Goal: Information Seeking & Learning: Find specific fact

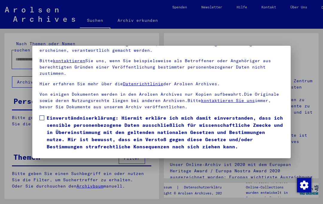
scroll to position [64, 0]
click at [43, 115] on span at bounding box center [41, 117] width 5 height 5
click at [53, 153] on button "Ich stimme zu" at bounding box center [61, 158] width 45 height 11
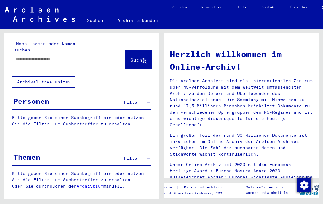
click at [26, 76] on button "Archival tree units" at bounding box center [43, 81] width 63 height 11
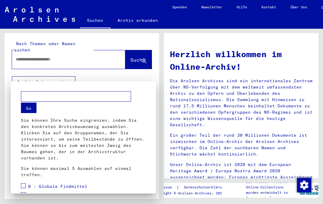
scroll to position [0, 0]
click at [64, 78] on div at bounding box center [161, 102] width 323 height 204
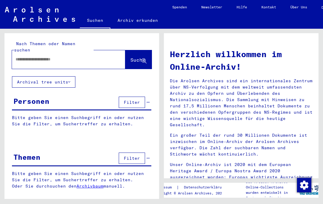
click at [24, 56] on input "text" at bounding box center [62, 59] width 92 height 6
type input "*******"
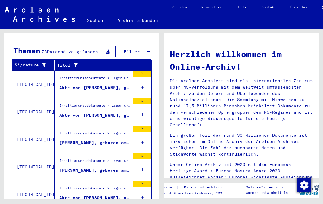
scroll to position [195, 0]
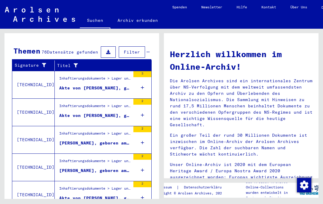
click at [79, 195] on div "Akte von [PERSON_NAME], geboren am [DEMOGRAPHIC_DATA]" at bounding box center [94, 198] width 71 height 6
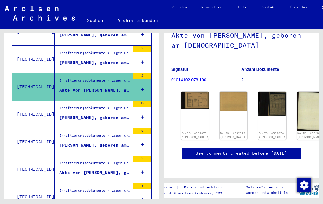
scroll to position [64, 0]
click at [189, 91] on img at bounding box center [195, 99] width 28 height 17
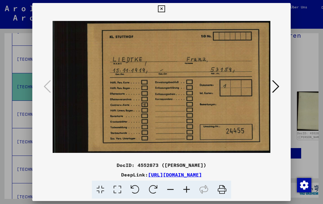
click at [275, 87] on icon at bounding box center [275, 86] width 7 height 14
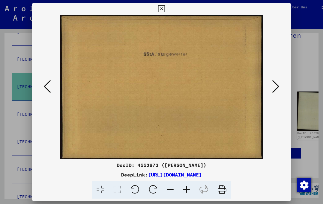
click at [277, 84] on icon at bounding box center [275, 86] width 7 height 14
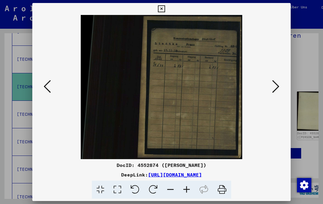
click at [273, 87] on icon at bounding box center [275, 86] width 7 height 14
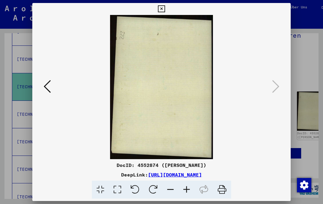
click at [165, 7] on icon at bounding box center [161, 8] width 7 height 7
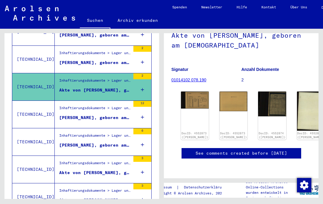
click at [70, 114] on div "[PERSON_NAME], geboren am [DEMOGRAPHIC_DATA], geboren in [GEOGRAPHIC_DATA]" at bounding box center [94, 117] width 71 height 6
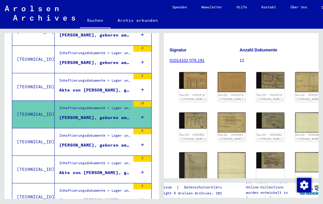
scroll to position [74, 2]
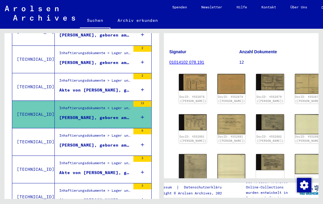
click at [189, 74] on img at bounding box center [193, 82] width 28 height 17
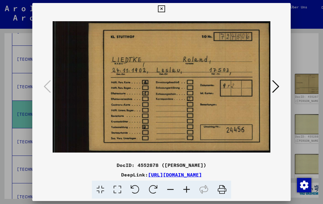
click at [275, 89] on icon at bounding box center [275, 86] width 7 height 14
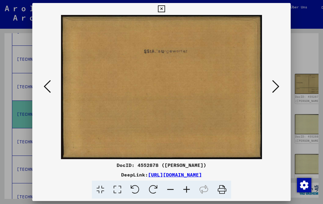
click at [276, 87] on icon at bounding box center [275, 86] width 7 height 14
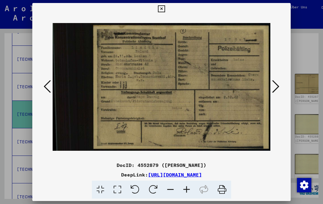
click at [276, 87] on icon at bounding box center [275, 86] width 7 height 14
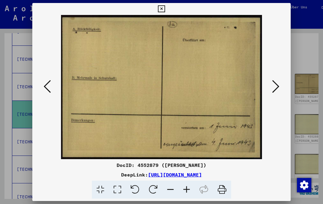
click at [276, 90] on icon at bounding box center [275, 86] width 7 height 14
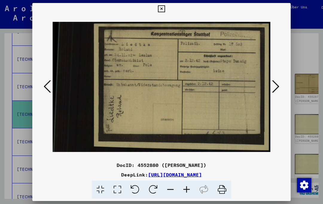
click at [277, 86] on icon at bounding box center [275, 86] width 7 height 14
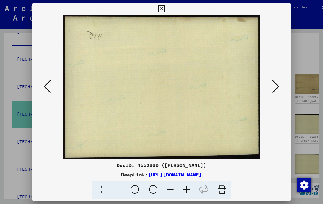
click at [276, 85] on icon at bounding box center [275, 86] width 7 height 14
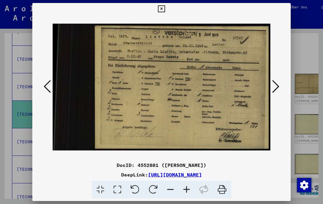
click at [277, 87] on icon at bounding box center [275, 86] width 7 height 14
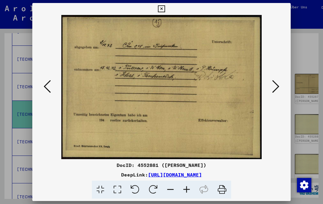
click at [277, 86] on icon at bounding box center [275, 86] width 7 height 14
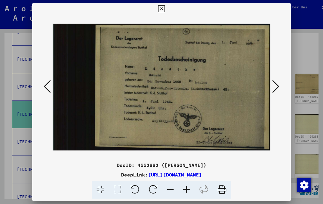
click at [274, 87] on icon at bounding box center [275, 86] width 7 height 14
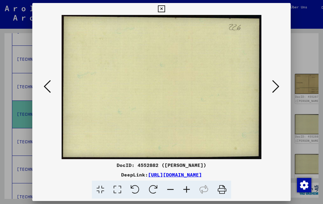
click at [275, 86] on icon at bounding box center [275, 86] width 7 height 14
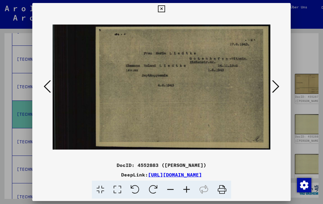
click at [276, 85] on icon at bounding box center [275, 86] width 7 height 14
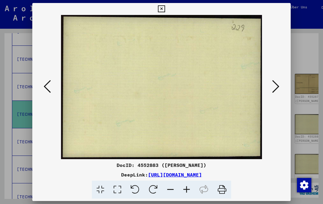
click at [166, 11] on div at bounding box center [161, 9] width 10 height 12
click at [166, 13] on button at bounding box center [161, 9] width 10 height 12
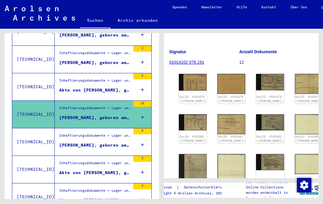
click at [108, 142] on div "[PERSON_NAME], geboren am [DEMOGRAPHIC_DATA], geboren in [GEOGRAPHIC_DATA]" at bounding box center [94, 145] width 71 height 6
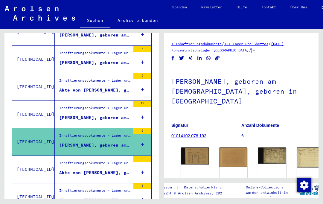
click at [190, 151] on img at bounding box center [195, 155] width 28 height 17
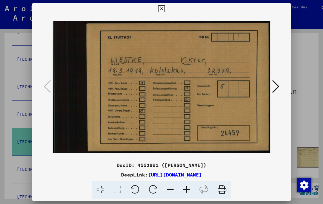
click at [278, 91] on icon at bounding box center [275, 86] width 7 height 14
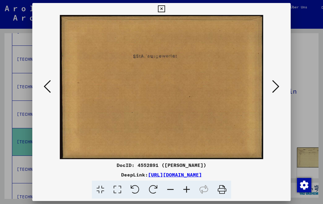
click at [279, 89] on icon at bounding box center [275, 86] width 7 height 14
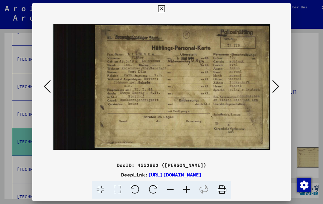
click at [275, 88] on icon at bounding box center [275, 86] width 7 height 14
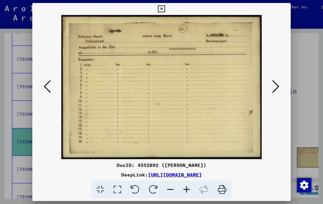
click at [273, 85] on icon at bounding box center [275, 86] width 7 height 14
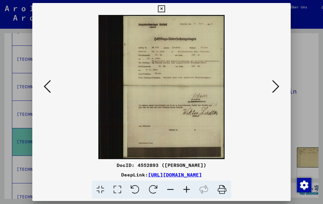
click at [272, 86] on icon at bounding box center [275, 86] width 7 height 14
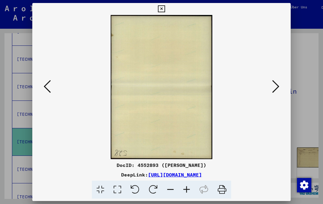
click at [271, 87] on button at bounding box center [275, 86] width 11 height 17
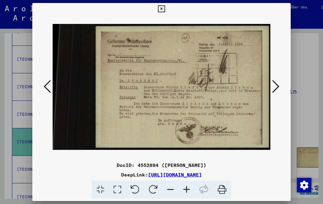
click at [274, 88] on icon at bounding box center [275, 86] width 7 height 14
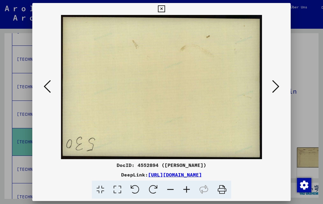
click at [275, 85] on icon at bounding box center [275, 86] width 7 height 14
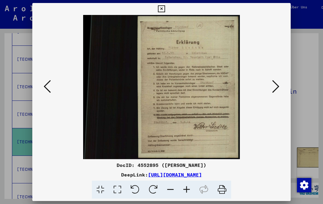
click at [273, 85] on icon at bounding box center [275, 86] width 7 height 14
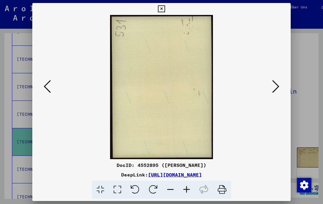
click at [273, 85] on icon at bounding box center [275, 86] width 7 height 14
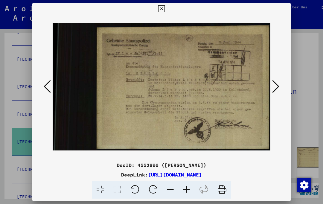
click at [274, 85] on icon at bounding box center [275, 86] width 7 height 14
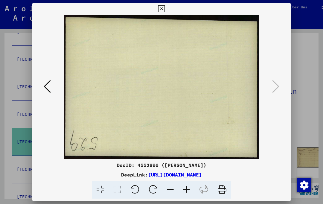
click at [165, 9] on icon at bounding box center [161, 8] width 7 height 7
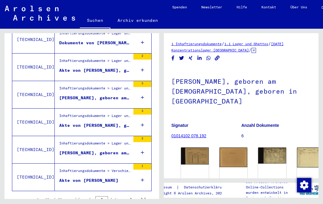
scroll to position [654, 0]
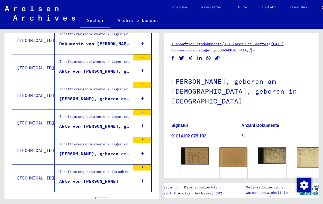
click at [97, 178] on div "Akte von [PERSON_NAME]" at bounding box center [88, 181] width 59 height 6
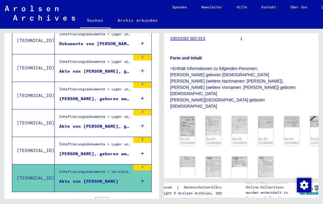
scroll to position [72, 1]
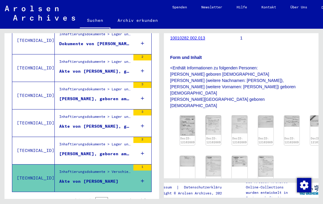
click at [187, 117] on img at bounding box center [187, 125] width 15 height 20
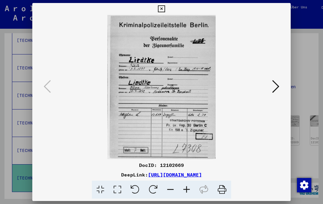
click at [272, 91] on button at bounding box center [275, 86] width 11 height 17
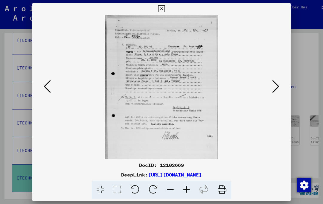
click at [272, 85] on button at bounding box center [275, 86] width 11 height 17
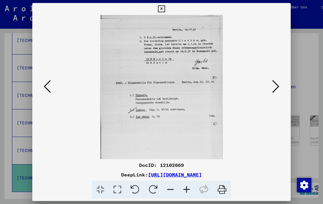
click at [278, 86] on icon at bounding box center [275, 86] width 7 height 14
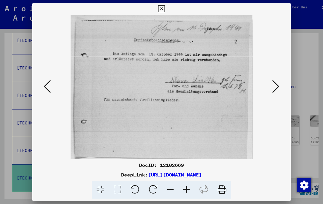
click at [270, 87] on img at bounding box center [162, 87] width 218 height 144
click at [276, 85] on icon at bounding box center [275, 86] width 7 height 14
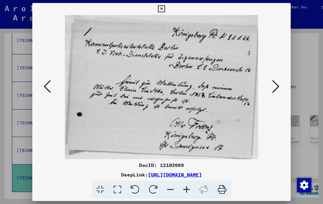
click at [276, 86] on icon at bounding box center [275, 86] width 7 height 14
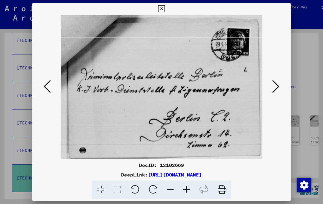
click at [274, 87] on icon at bounding box center [275, 86] width 7 height 14
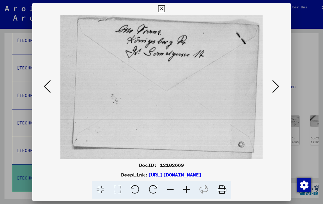
click at [273, 89] on icon at bounding box center [275, 86] width 7 height 14
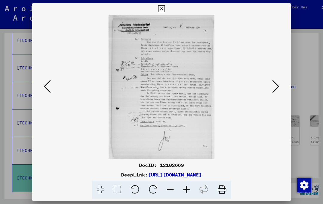
click at [274, 86] on icon at bounding box center [275, 86] width 7 height 14
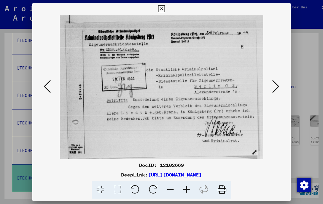
click at [274, 85] on icon at bounding box center [275, 86] width 7 height 14
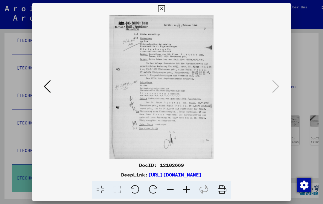
click at [165, 10] on icon at bounding box center [161, 8] width 7 height 7
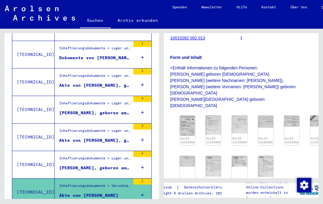
scroll to position [638, 0]
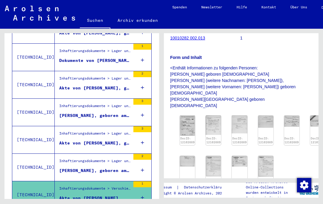
click at [113, 167] on div "[PERSON_NAME], geboren am [DEMOGRAPHIC_DATA]" at bounding box center [94, 170] width 71 height 6
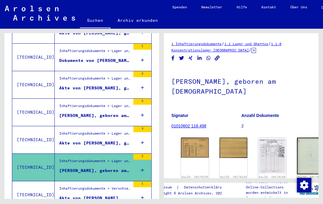
click at [194, 137] on img at bounding box center [195, 147] width 28 height 20
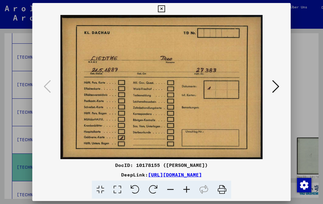
click at [276, 87] on icon at bounding box center [275, 86] width 7 height 14
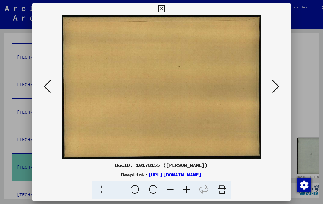
click at [275, 86] on icon at bounding box center [275, 86] width 7 height 14
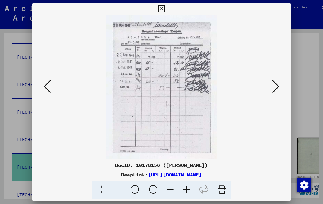
click at [275, 87] on icon at bounding box center [275, 86] width 7 height 14
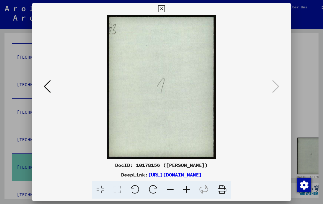
click at [165, 12] on icon at bounding box center [161, 8] width 7 height 7
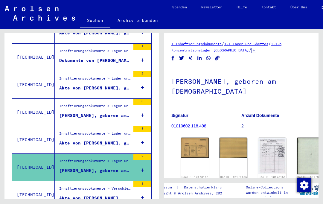
click at [107, 140] on div "Akte von [PERSON_NAME], geboren am [DEMOGRAPHIC_DATA]" at bounding box center [94, 143] width 71 height 6
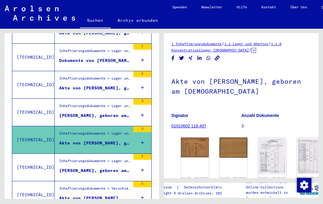
click at [189, 137] on img at bounding box center [195, 147] width 28 height 20
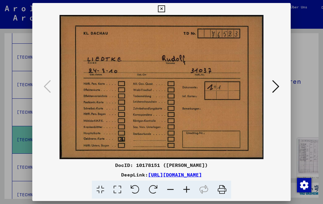
click at [273, 85] on icon at bounding box center [275, 86] width 7 height 14
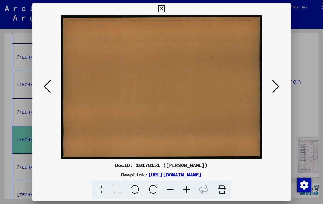
click at [275, 85] on icon at bounding box center [275, 86] width 7 height 14
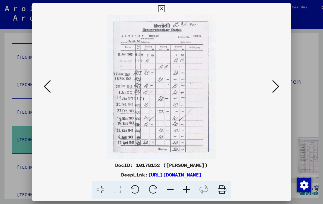
click at [275, 88] on icon at bounding box center [275, 86] width 7 height 14
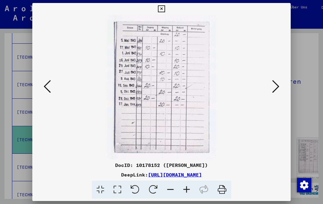
click at [275, 87] on icon at bounding box center [275, 86] width 7 height 14
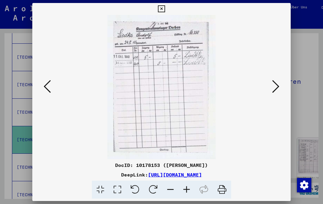
click at [275, 86] on icon at bounding box center [275, 86] width 7 height 14
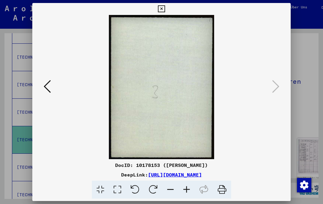
click at [165, 12] on icon at bounding box center [161, 8] width 7 height 7
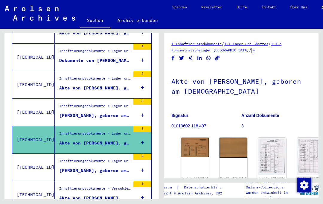
click at [106, 112] on figure "[PERSON_NAME], geboren am [DEMOGRAPHIC_DATA]" at bounding box center [94, 116] width 71 height 9
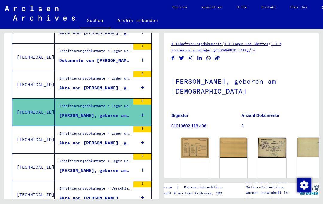
click at [192, 137] on img at bounding box center [195, 147] width 28 height 21
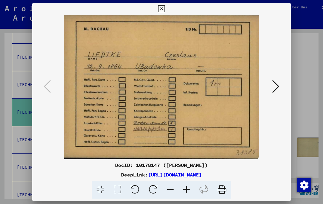
click at [274, 88] on icon at bounding box center [275, 86] width 7 height 14
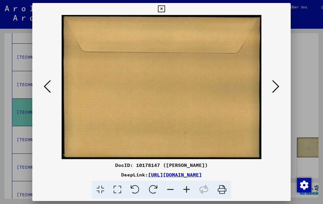
click at [276, 87] on icon at bounding box center [275, 86] width 7 height 14
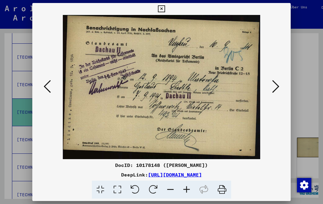
click at [274, 88] on icon at bounding box center [275, 86] width 7 height 14
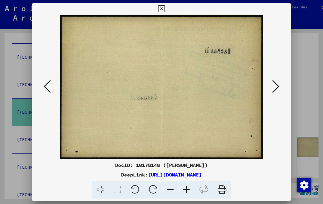
click at [276, 88] on icon at bounding box center [275, 86] width 7 height 14
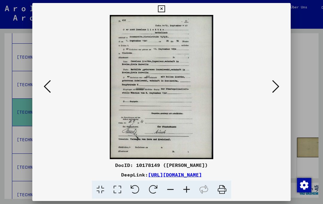
click at [272, 88] on icon at bounding box center [275, 86] width 7 height 14
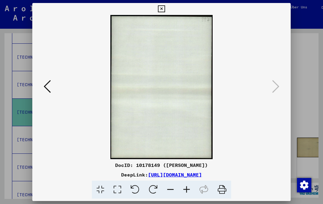
click at [165, 9] on icon at bounding box center [161, 8] width 7 height 7
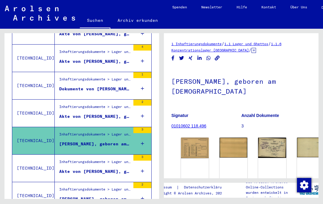
scroll to position [608, 0]
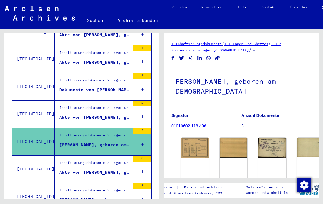
click at [107, 114] on div "Akte von [PERSON_NAME], geboren am [DEMOGRAPHIC_DATA]" at bounding box center [94, 117] width 71 height 6
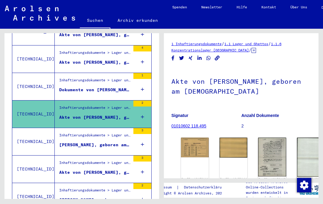
click at [193, 137] on img at bounding box center [195, 147] width 28 height 20
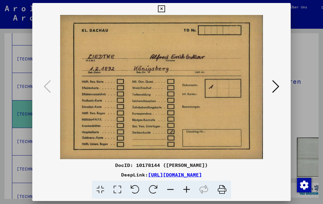
click at [272, 89] on icon at bounding box center [275, 86] width 7 height 14
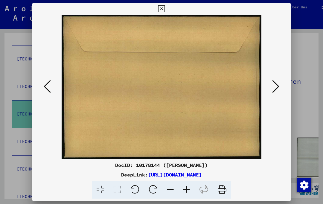
click at [276, 87] on icon at bounding box center [275, 86] width 7 height 14
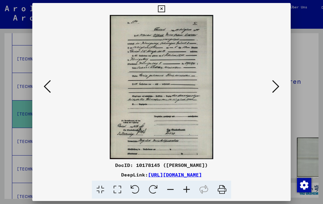
click at [274, 87] on icon at bounding box center [275, 86] width 7 height 14
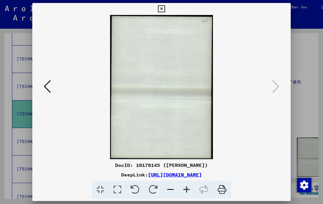
click at [166, 13] on button at bounding box center [161, 9] width 10 height 12
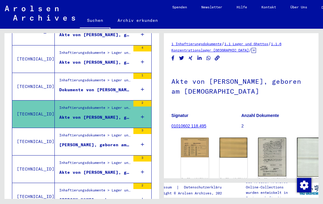
click at [117, 87] on div "Dokumente von [PERSON_NAME], geboren am [DEMOGRAPHIC_DATA]" at bounding box center [94, 90] width 71 height 6
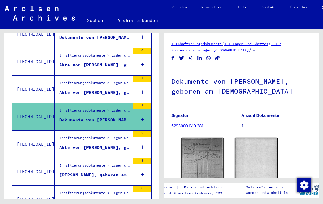
scroll to position [577, 0]
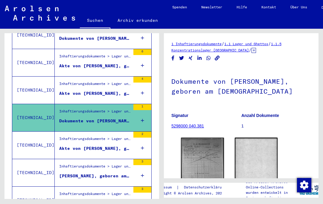
click at [207, 139] on img at bounding box center [202, 166] width 43 height 59
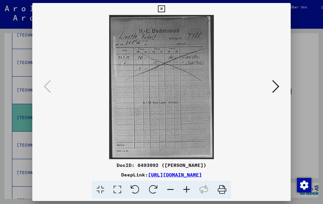
click at [280, 87] on button at bounding box center [275, 86] width 11 height 17
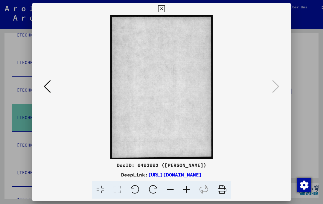
click at [165, 11] on icon at bounding box center [161, 8] width 7 height 7
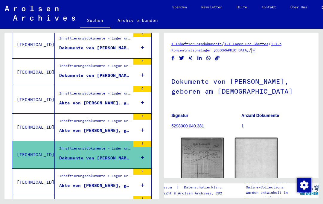
scroll to position [540, 0]
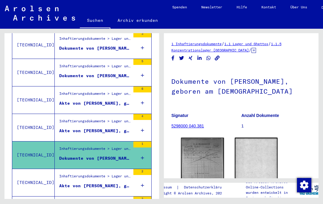
click at [114, 128] on div "Akte von [PERSON_NAME], geboren am [DEMOGRAPHIC_DATA]" at bounding box center [94, 131] width 71 height 6
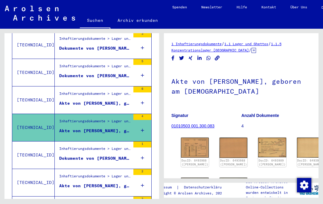
click at [191, 137] on img at bounding box center [195, 147] width 28 height 20
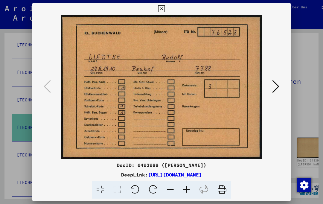
click at [273, 87] on icon at bounding box center [275, 86] width 7 height 14
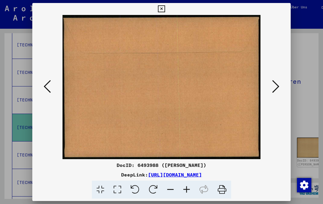
click at [273, 88] on icon at bounding box center [275, 86] width 7 height 14
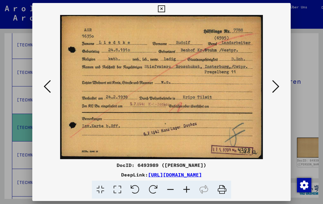
click at [275, 86] on icon at bounding box center [275, 86] width 7 height 14
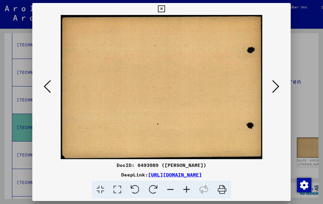
click at [275, 87] on icon at bounding box center [275, 86] width 7 height 14
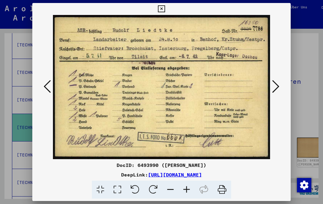
click at [276, 87] on icon at bounding box center [275, 86] width 7 height 14
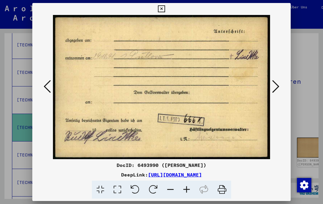
click at [277, 88] on icon at bounding box center [275, 86] width 7 height 14
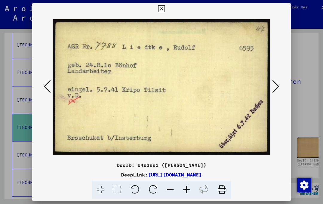
click at [278, 85] on icon at bounding box center [275, 86] width 7 height 14
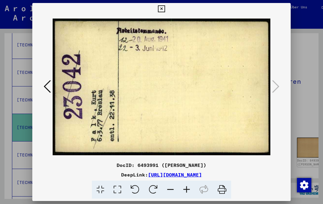
click at [166, 13] on button at bounding box center [161, 9] width 10 height 12
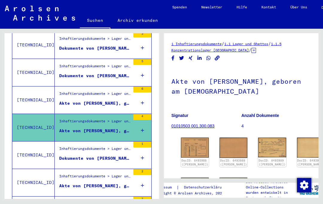
click at [110, 100] on figure "Akte von [PERSON_NAME], geboren am [DEMOGRAPHIC_DATA]" at bounding box center [94, 104] width 71 height 9
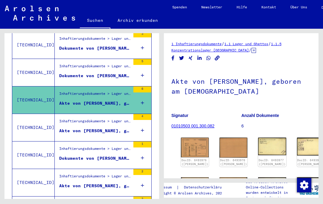
click at [189, 137] on img at bounding box center [195, 147] width 28 height 20
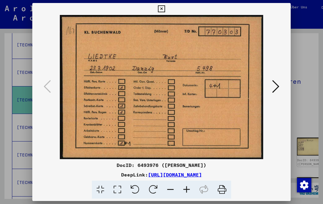
click at [276, 85] on icon at bounding box center [275, 86] width 7 height 14
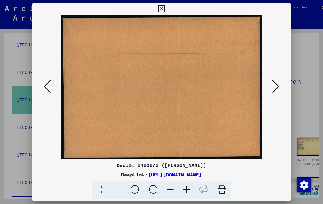
click at [276, 89] on icon at bounding box center [275, 86] width 7 height 14
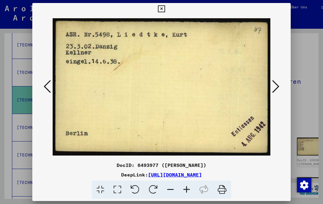
click at [276, 90] on icon at bounding box center [275, 86] width 7 height 14
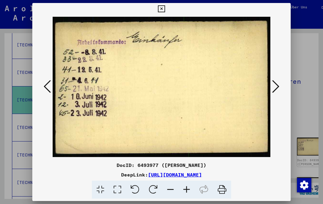
click at [45, 86] on icon at bounding box center [47, 86] width 7 height 14
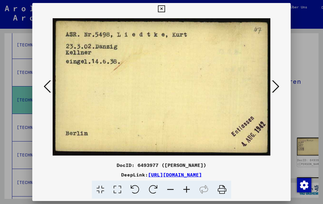
click at [277, 88] on icon at bounding box center [275, 86] width 7 height 14
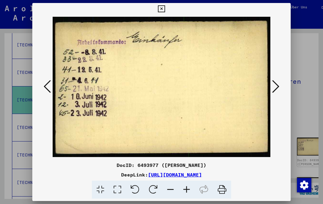
click at [276, 85] on icon at bounding box center [275, 86] width 7 height 14
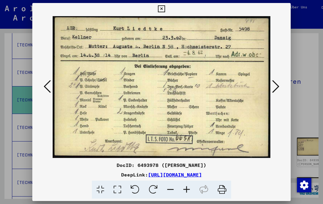
click at [277, 85] on icon at bounding box center [275, 86] width 7 height 14
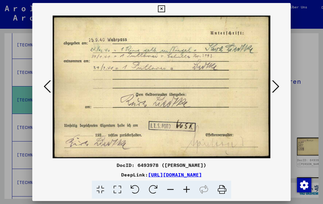
click at [276, 90] on icon at bounding box center [275, 86] width 7 height 14
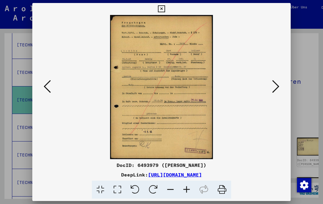
click at [278, 85] on icon at bounding box center [275, 86] width 7 height 14
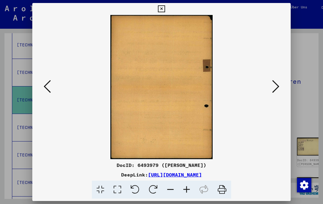
click at [280, 84] on button at bounding box center [275, 86] width 11 height 17
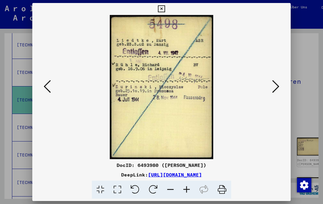
click at [276, 85] on icon at bounding box center [275, 86] width 7 height 14
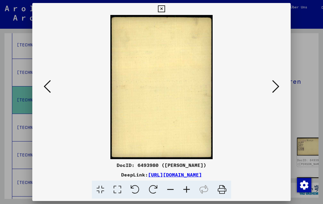
click at [278, 83] on icon at bounding box center [275, 86] width 7 height 14
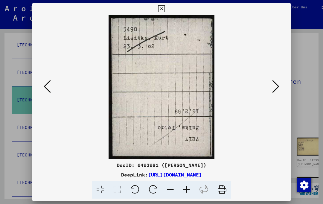
click at [279, 82] on button at bounding box center [275, 86] width 11 height 17
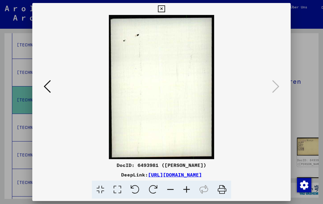
click at [165, 10] on icon at bounding box center [161, 8] width 7 height 7
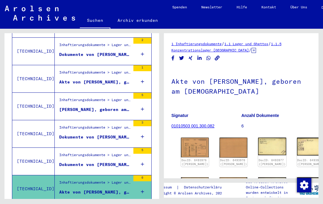
scroll to position [448, 0]
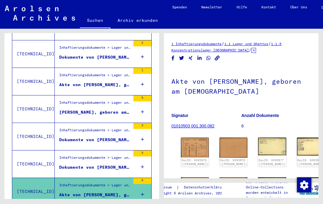
click at [104, 137] on div "Dokumente von [PERSON_NAME], geboren am [DEMOGRAPHIC_DATA]" at bounding box center [94, 140] width 71 height 6
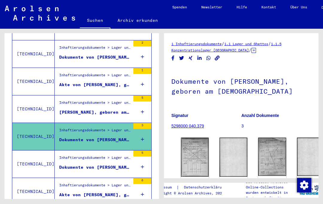
click at [100, 164] on figure "Dokumente von [PERSON_NAME], geboren am [DEMOGRAPHIC_DATA]" at bounding box center [94, 168] width 71 height 9
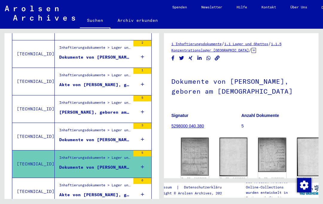
click at [190, 137] on img at bounding box center [195, 156] width 28 height 38
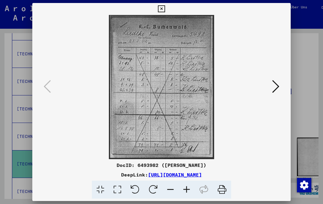
click at [274, 86] on icon at bounding box center [275, 86] width 7 height 14
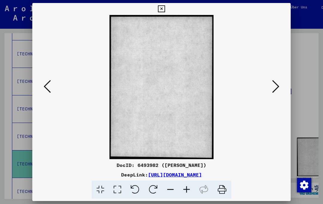
click at [276, 86] on icon at bounding box center [275, 86] width 7 height 14
click at [276, 87] on icon at bounding box center [275, 86] width 7 height 14
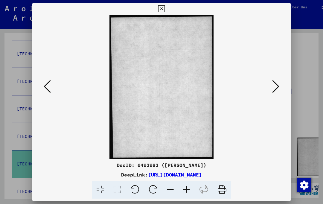
click at [278, 86] on icon at bounding box center [275, 86] width 7 height 14
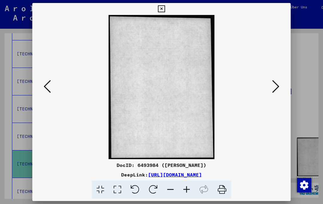
click at [279, 86] on icon at bounding box center [275, 86] width 7 height 14
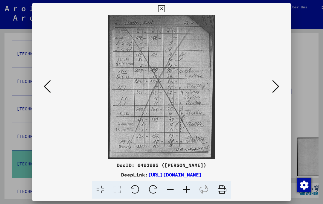
click at [165, 10] on icon at bounding box center [161, 8] width 7 height 7
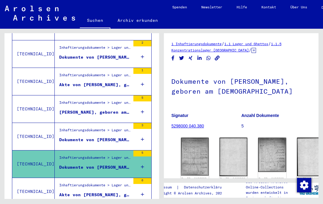
click at [110, 137] on div "Dokumente von [PERSON_NAME], geboren am [DEMOGRAPHIC_DATA]" at bounding box center [94, 140] width 71 height 6
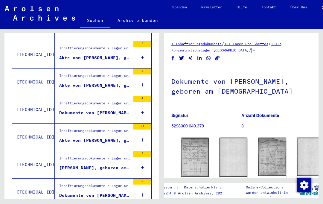
scroll to position [309, 0]
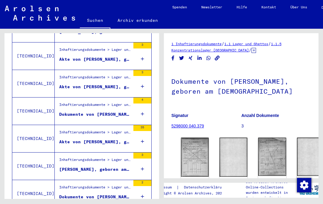
click at [108, 139] on figure "Akte von [PERSON_NAME], geboren am [DEMOGRAPHIC_DATA]" at bounding box center [94, 143] width 71 height 9
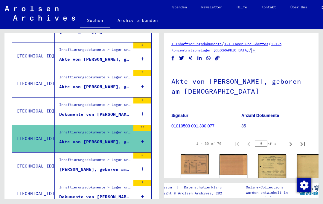
click at [190, 154] on img at bounding box center [195, 164] width 28 height 20
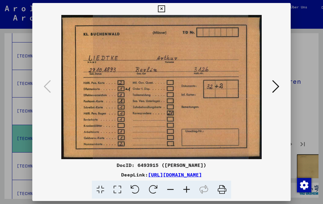
click at [276, 87] on icon at bounding box center [275, 86] width 7 height 14
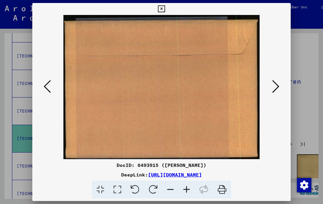
click at [277, 86] on icon at bounding box center [275, 86] width 7 height 14
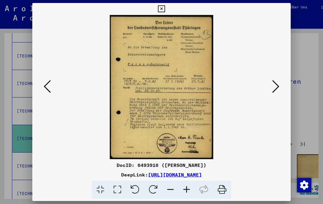
click at [274, 88] on icon at bounding box center [275, 86] width 7 height 14
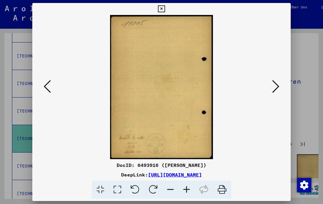
click at [276, 85] on icon at bounding box center [275, 86] width 7 height 14
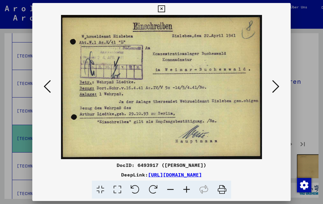
click at [271, 86] on button at bounding box center [275, 86] width 11 height 17
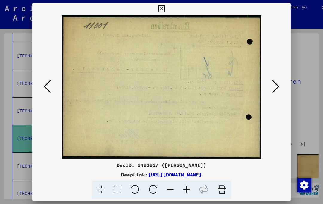
click at [274, 85] on icon at bounding box center [275, 86] width 7 height 14
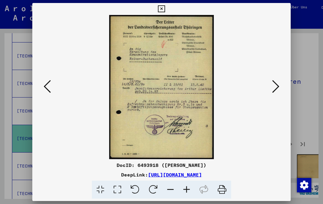
click at [275, 83] on icon at bounding box center [275, 86] width 7 height 14
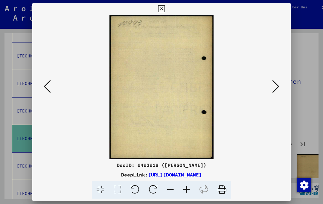
click at [276, 82] on icon at bounding box center [275, 86] width 7 height 14
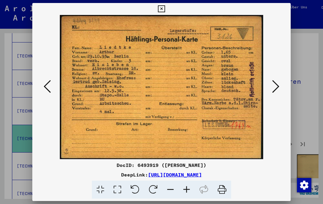
click at [277, 86] on icon at bounding box center [275, 86] width 7 height 14
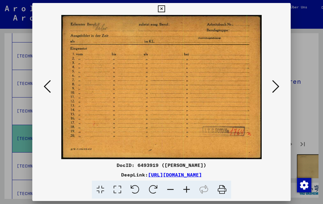
click at [277, 86] on icon at bounding box center [275, 86] width 7 height 14
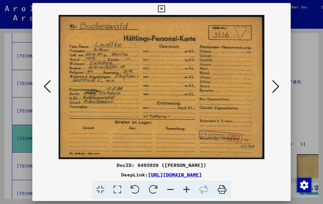
click at [279, 90] on icon at bounding box center [275, 86] width 7 height 14
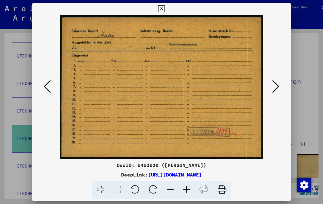
click at [279, 86] on button at bounding box center [275, 86] width 11 height 17
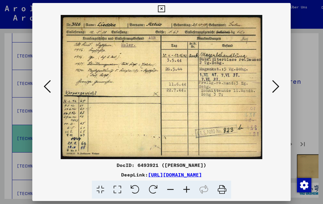
click at [278, 86] on icon at bounding box center [275, 86] width 7 height 14
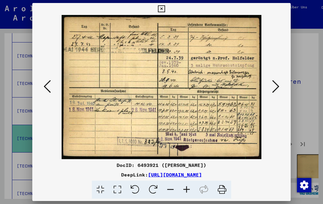
click at [278, 86] on icon at bounding box center [275, 86] width 7 height 14
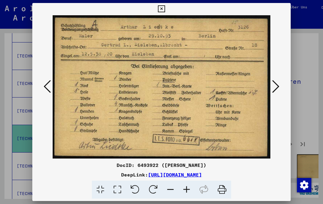
click at [277, 87] on icon at bounding box center [275, 86] width 7 height 14
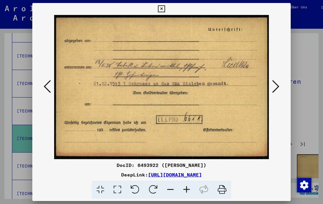
click at [278, 86] on icon at bounding box center [275, 86] width 7 height 14
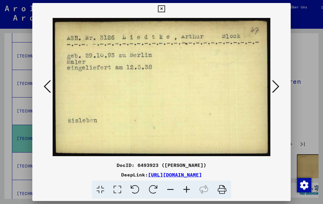
click at [278, 86] on icon at bounding box center [275, 86] width 7 height 14
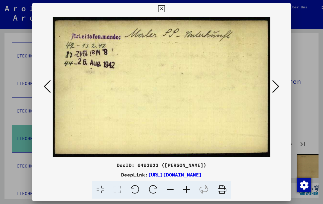
click at [279, 85] on button at bounding box center [275, 86] width 11 height 17
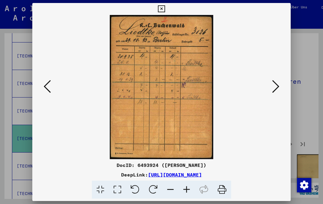
click at [279, 85] on icon at bounding box center [275, 86] width 7 height 14
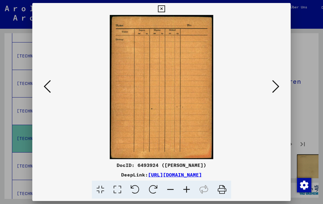
click at [279, 84] on button at bounding box center [275, 86] width 11 height 17
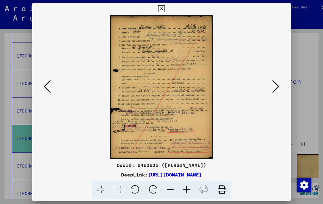
click at [280, 85] on button at bounding box center [275, 86] width 11 height 17
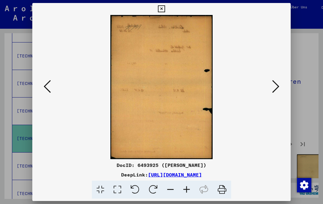
click at [280, 84] on button at bounding box center [275, 86] width 11 height 17
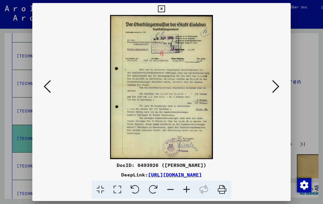
click at [278, 85] on icon at bounding box center [275, 86] width 7 height 14
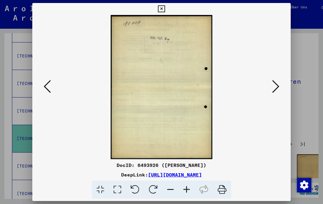
click at [278, 86] on icon at bounding box center [275, 86] width 7 height 14
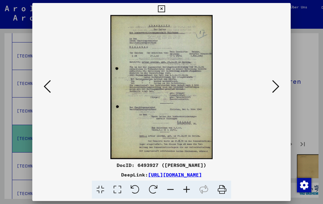
click at [278, 85] on icon at bounding box center [275, 86] width 7 height 14
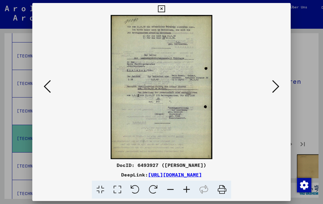
click at [277, 88] on icon at bounding box center [275, 86] width 7 height 14
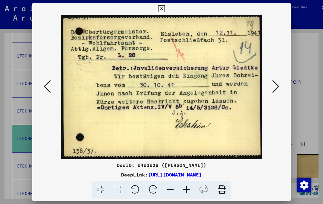
click at [278, 86] on icon at bounding box center [275, 86] width 7 height 14
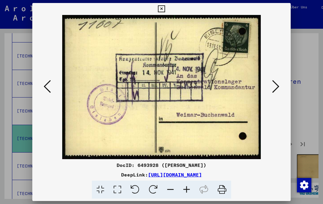
click at [279, 87] on icon at bounding box center [275, 86] width 7 height 14
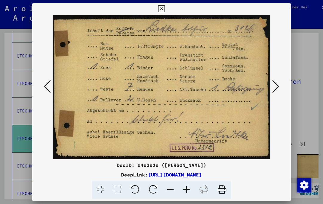
click at [278, 86] on icon at bounding box center [275, 86] width 7 height 14
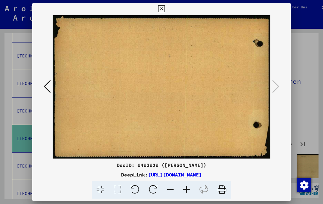
click at [165, 10] on icon at bounding box center [161, 8] width 7 height 7
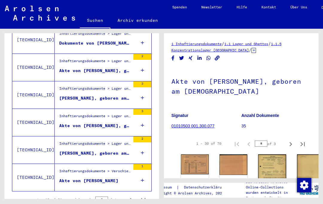
scroll to position [654, 0]
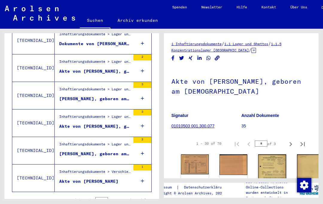
click at [129, 196] on icon "Next page" at bounding box center [131, 200] width 8 height 8
type input "*"
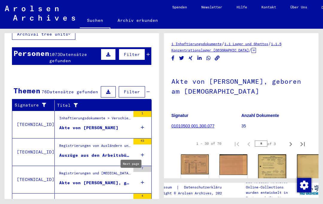
scroll to position [47, 0]
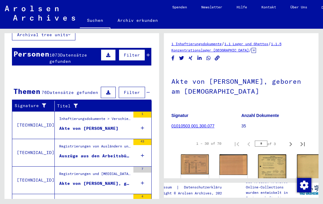
click at [116, 125] on figure "Akte von [PERSON_NAME]" at bounding box center [94, 129] width 71 height 9
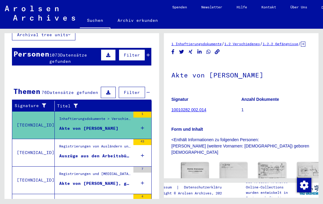
click at [190, 162] on img at bounding box center [195, 182] width 28 height 40
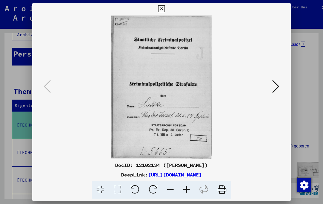
click at [276, 85] on icon at bounding box center [275, 86] width 7 height 14
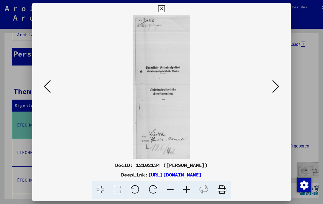
click at [277, 88] on icon at bounding box center [275, 86] width 7 height 14
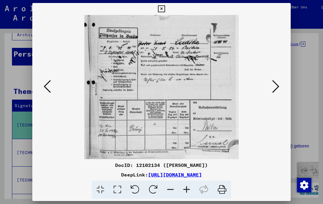
click at [277, 87] on icon at bounding box center [275, 86] width 7 height 14
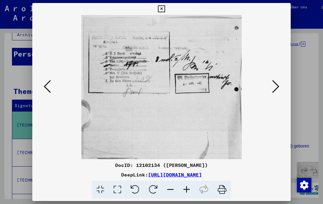
click at [276, 88] on icon at bounding box center [275, 86] width 7 height 14
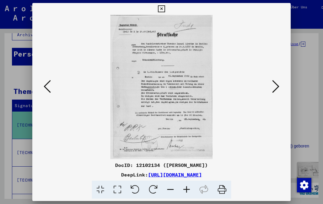
click at [276, 89] on icon at bounding box center [275, 86] width 7 height 14
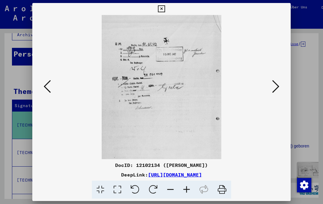
click at [277, 90] on icon at bounding box center [275, 86] width 7 height 14
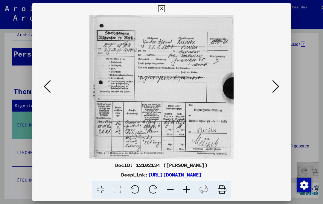
click at [278, 88] on icon at bounding box center [275, 86] width 7 height 14
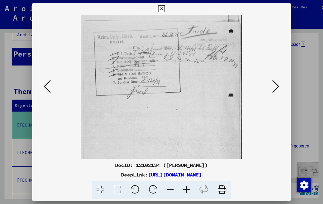
click at [278, 88] on icon at bounding box center [275, 86] width 7 height 14
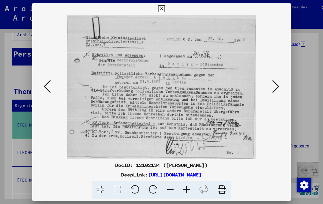
click at [278, 88] on icon at bounding box center [275, 86] width 7 height 14
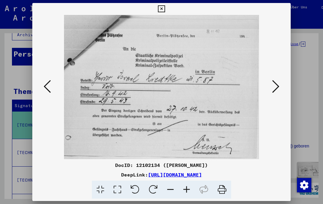
click at [278, 88] on icon at bounding box center [275, 86] width 7 height 14
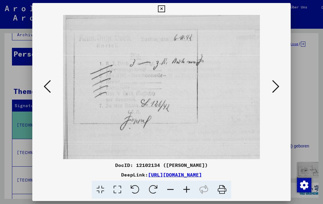
click at [277, 88] on icon at bounding box center [275, 86] width 7 height 14
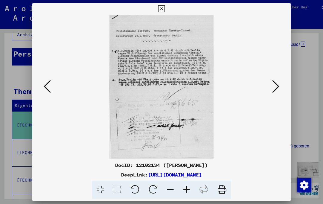
click at [166, 4] on button at bounding box center [161, 9] width 10 height 12
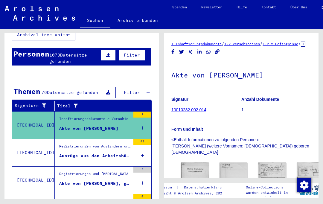
click at [107, 153] on div "Auszüge aus den Arbeitsbüchern betreffend Ausländer, die bei der Firma "Neudorf…" at bounding box center [94, 156] width 71 height 6
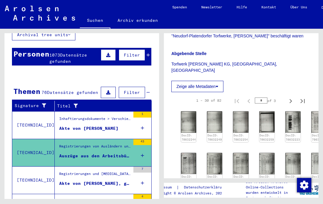
scroll to position [175, 0]
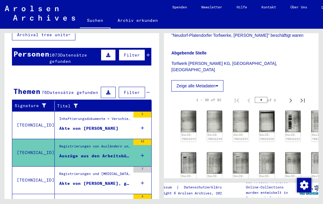
click at [111, 180] on div "Akte von [PERSON_NAME], geboren am [DEMOGRAPHIC_DATA]" at bounding box center [94, 183] width 71 height 6
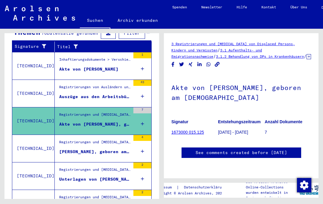
scroll to position [111, 0]
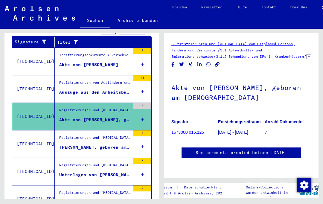
click at [105, 144] on div "[PERSON_NAME], geboren am [DEMOGRAPHIC_DATA], geboren in [GEOGRAPHIC_DATA]" at bounding box center [94, 147] width 71 height 6
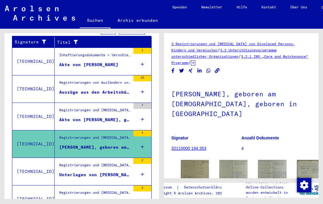
click at [189, 160] on img at bounding box center [195, 169] width 28 height 19
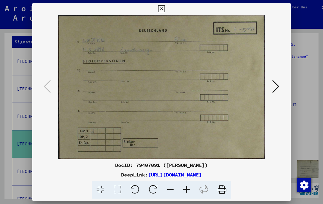
click at [279, 86] on icon at bounding box center [275, 86] width 7 height 14
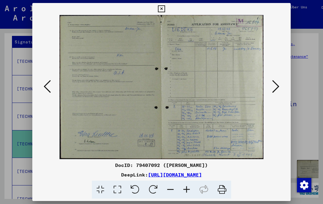
click at [276, 88] on icon at bounding box center [275, 86] width 7 height 14
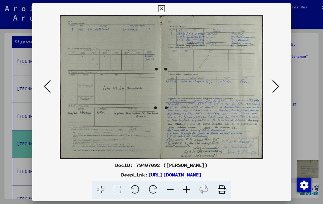
click at [276, 88] on icon at bounding box center [275, 86] width 7 height 14
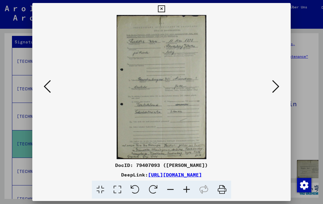
click at [276, 87] on icon at bounding box center [275, 86] width 7 height 14
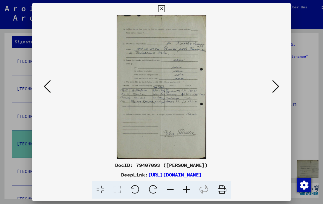
click at [278, 84] on icon at bounding box center [275, 86] width 7 height 14
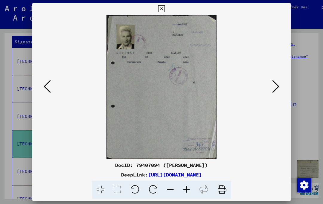
click at [279, 88] on button at bounding box center [275, 86] width 11 height 17
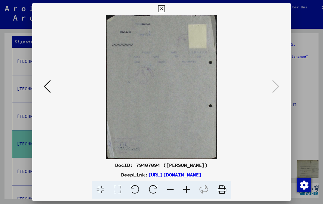
click at [165, 8] on icon at bounding box center [161, 8] width 7 height 7
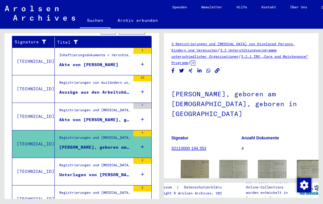
click at [105, 162] on div "Registrierungen und [MEDICAL_DATA] von Displaced Persons, Kindern und Vermisste…" at bounding box center [94, 166] width 71 height 8
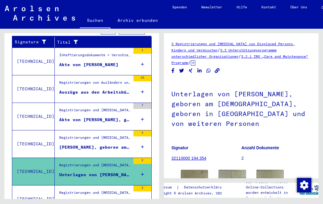
scroll to position [24, 0]
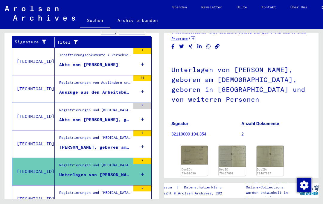
click at [196, 146] on img at bounding box center [194, 155] width 27 height 19
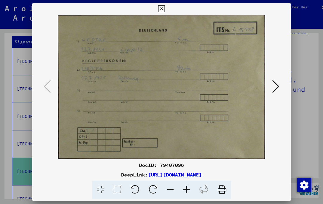
click at [278, 88] on icon at bounding box center [275, 86] width 7 height 14
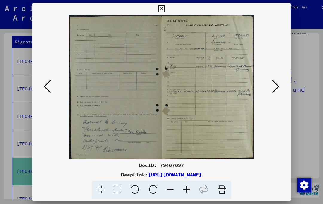
click at [276, 89] on icon at bounding box center [275, 86] width 7 height 14
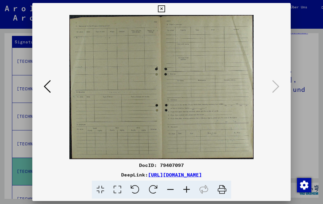
click at [166, 11] on button at bounding box center [161, 9] width 10 height 12
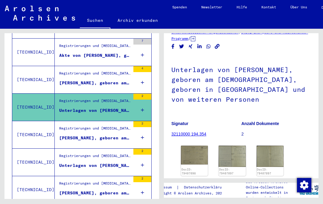
scroll to position [176, 0]
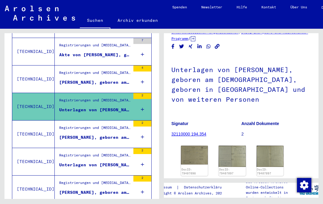
click at [112, 125] on figure "Registrierungen und [MEDICAL_DATA] von Displaced Persons, Kindern und Vermisste…" at bounding box center [94, 129] width 71 height 9
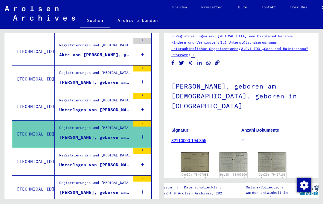
scroll to position [9, 0]
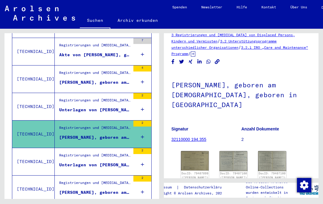
click at [195, 151] on img at bounding box center [195, 160] width 28 height 19
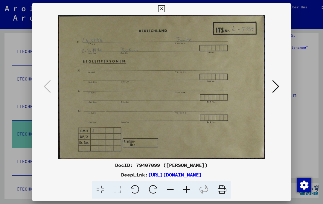
click at [278, 88] on icon at bounding box center [275, 86] width 7 height 14
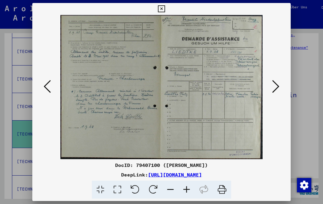
click at [276, 90] on icon at bounding box center [275, 86] width 7 height 14
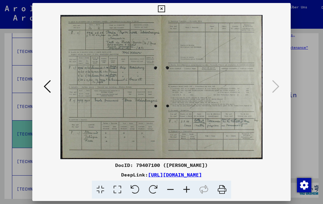
click at [165, 10] on icon at bounding box center [161, 8] width 7 height 7
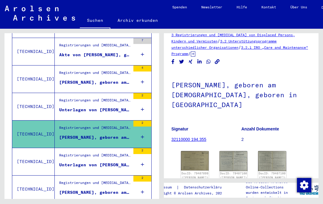
click at [107, 162] on div "Unterlagen von [PERSON_NAME], geboren am [DEMOGRAPHIC_DATA], geboren in [GEOGRA…" at bounding box center [94, 165] width 71 height 6
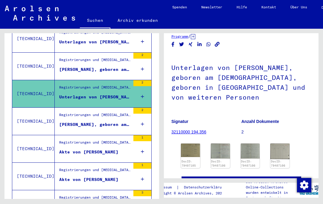
scroll to position [244, 0]
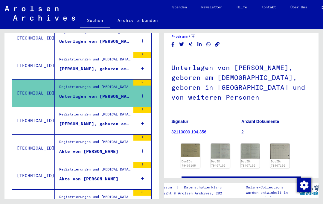
click at [115, 121] on div "[PERSON_NAME], geboren am [DEMOGRAPHIC_DATA], geboren in [GEOGRAPHIC_DATA]" at bounding box center [94, 124] width 71 height 6
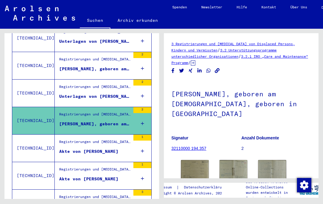
click at [112, 136] on div "Registrierungen und [MEDICAL_DATA] von Displaced Persons, Kindern und Vermisste…" at bounding box center [93, 148] width 76 height 27
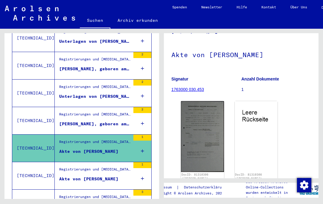
scroll to position [43, 0]
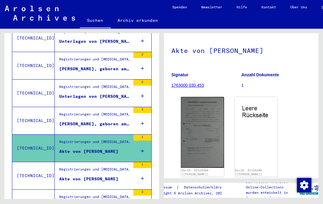
click at [212, 102] on img at bounding box center [202, 132] width 43 height 71
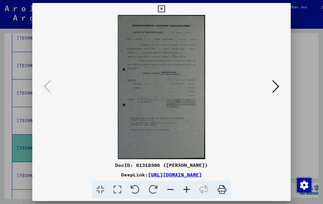
click at [165, 8] on icon at bounding box center [161, 8] width 7 height 7
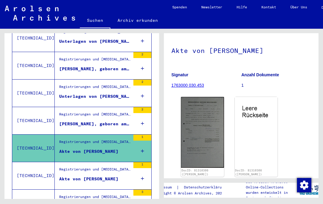
click at [108, 176] on div "Akte von [PERSON_NAME]" at bounding box center [88, 179] width 59 height 6
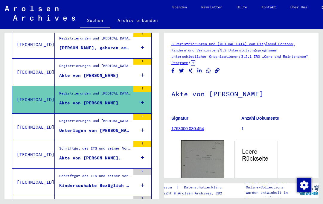
click at [116, 127] on div "Unterlagen von [PERSON_NAME] und von weiteren Personen" at bounding box center [94, 130] width 71 height 6
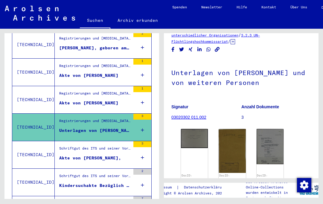
click at [202, 129] on img at bounding box center [194, 138] width 27 height 19
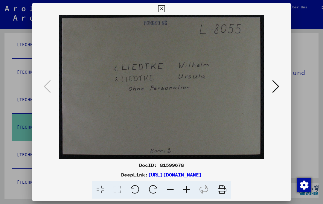
click at [277, 90] on icon at bounding box center [275, 86] width 7 height 14
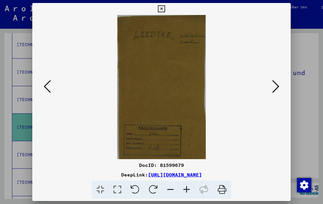
click at [275, 90] on icon at bounding box center [275, 86] width 7 height 14
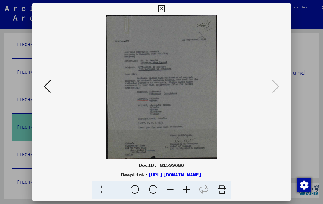
click at [165, 12] on icon at bounding box center [161, 8] width 7 height 7
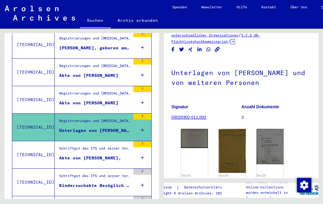
click at [97, 155] on figure "Akte von [PERSON_NAME]," at bounding box center [94, 159] width 71 height 9
